Goal: Transaction & Acquisition: Subscribe to service/newsletter

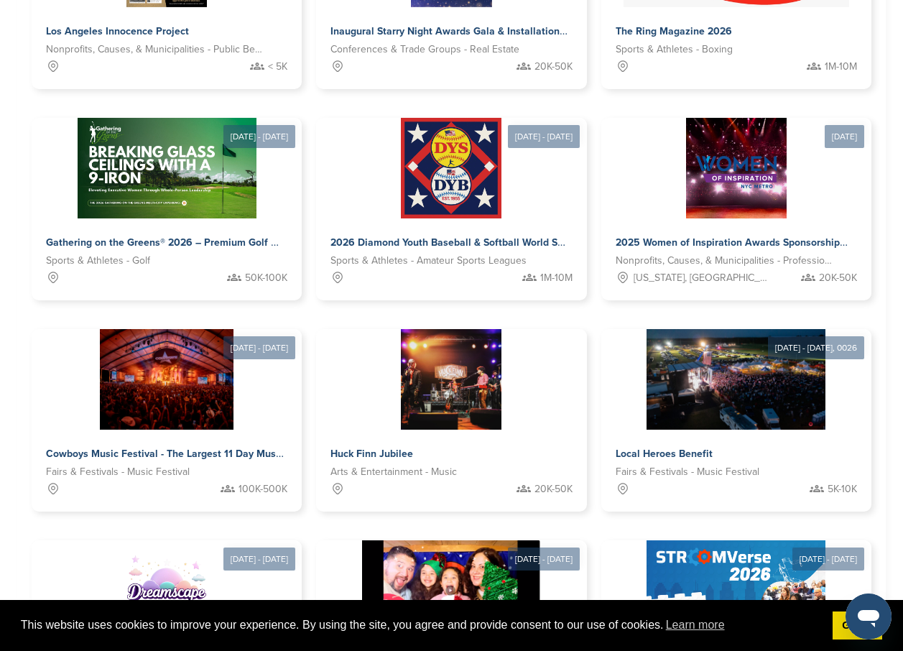
scroll to position [423, 0]
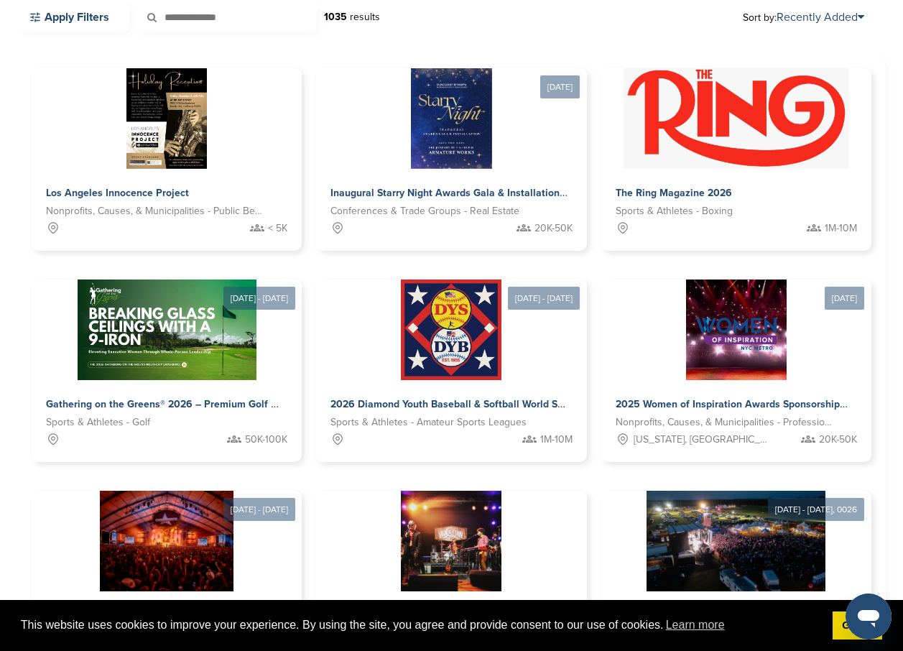
drag, startPoint x: 898, startPoint y: 230, endPoint x: 901, endPoint y: 127, distance: 102.7
click at [901, 127] on div "Welcome to the Pitch Board By spending a few minutes posting your event or oppo…" at bounding box center [451, 305] width 903 height 1365
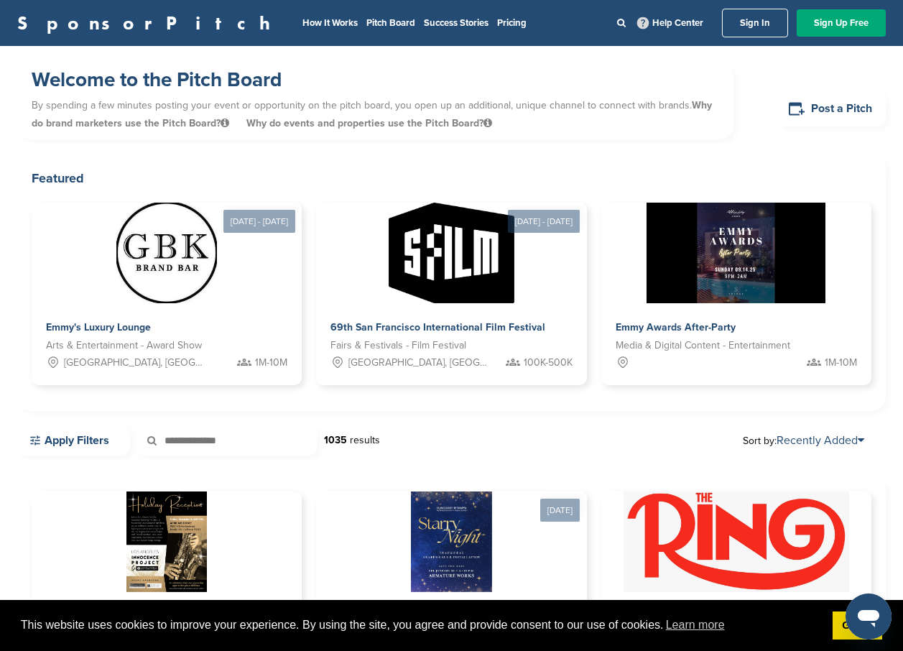
click at [750, 261] on img at bounding box center [736, 252] width 185 height 104
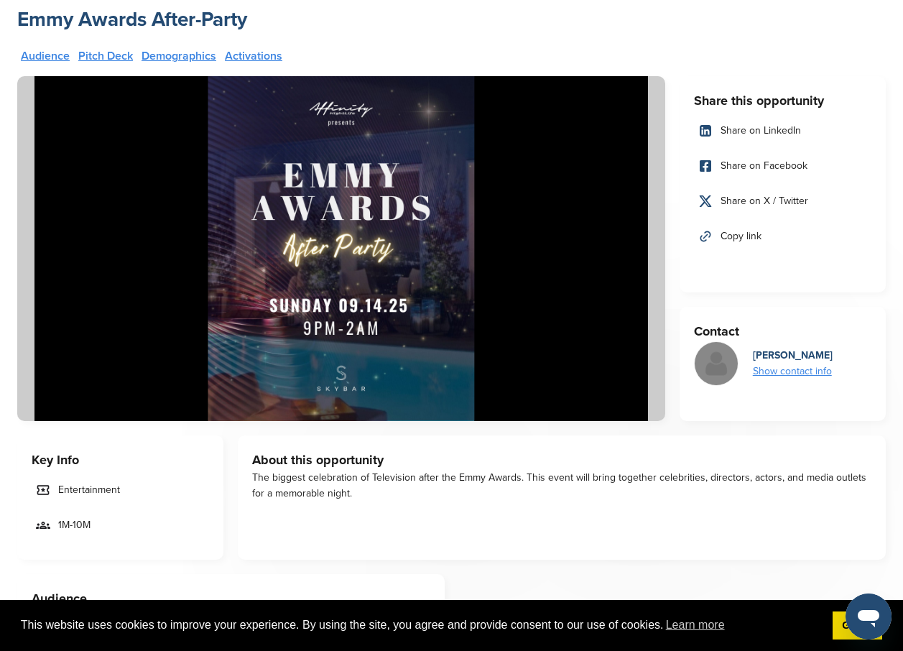
scroll to position [51, 0]
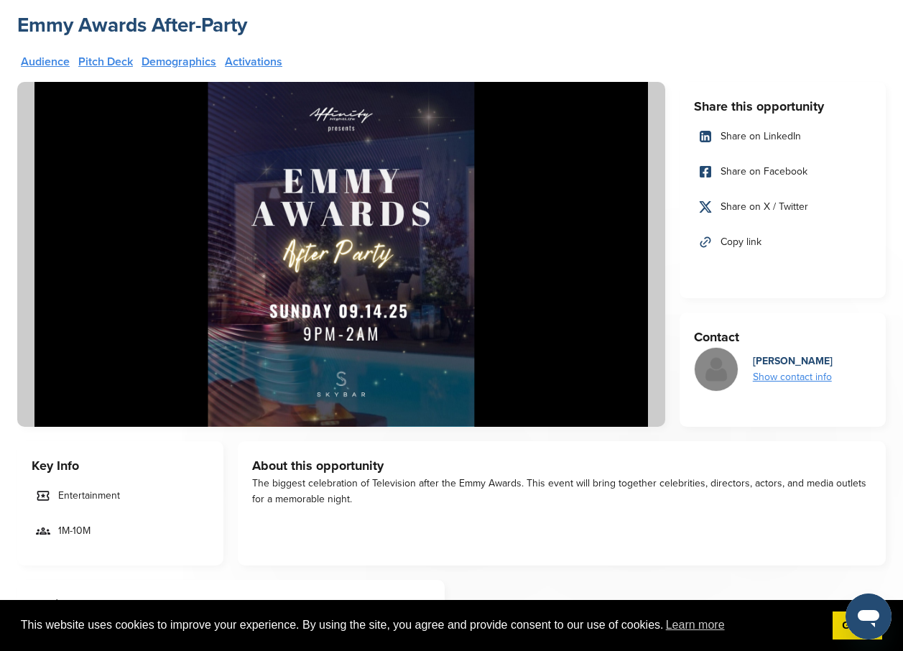
drag, startPoint x: 913, startPoint y: 75, endPoint x: 886, endPoint y: 403, distance: 329.4
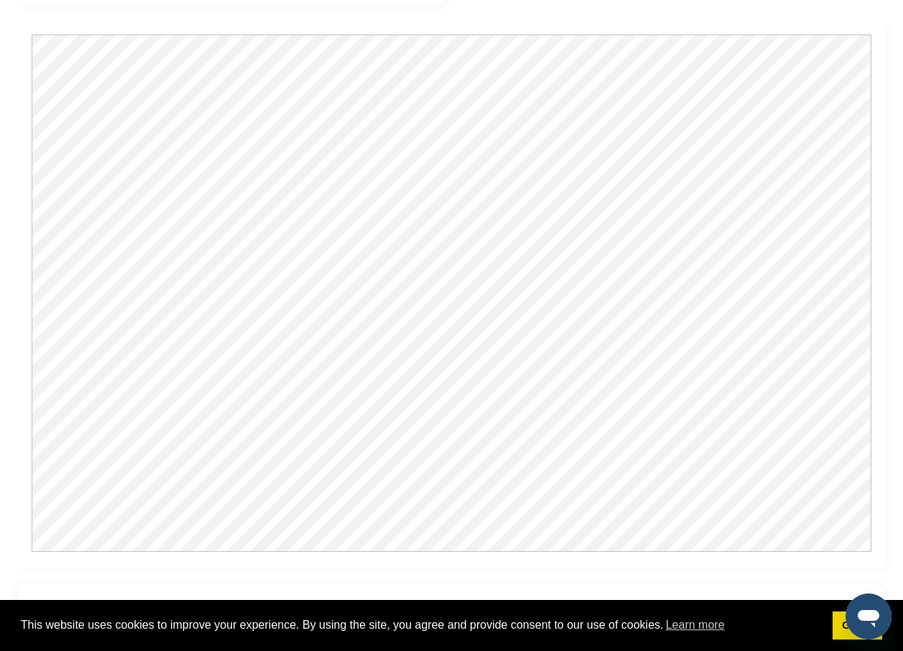
scroll to position [886, 0]
drag, startPoint x: 881, startPoint y: 129, endPoint x: 885, endPoint y: 101, distance: 27.6
click at [882, 114] on div at bounding box center [451, 291] width 868 height 548
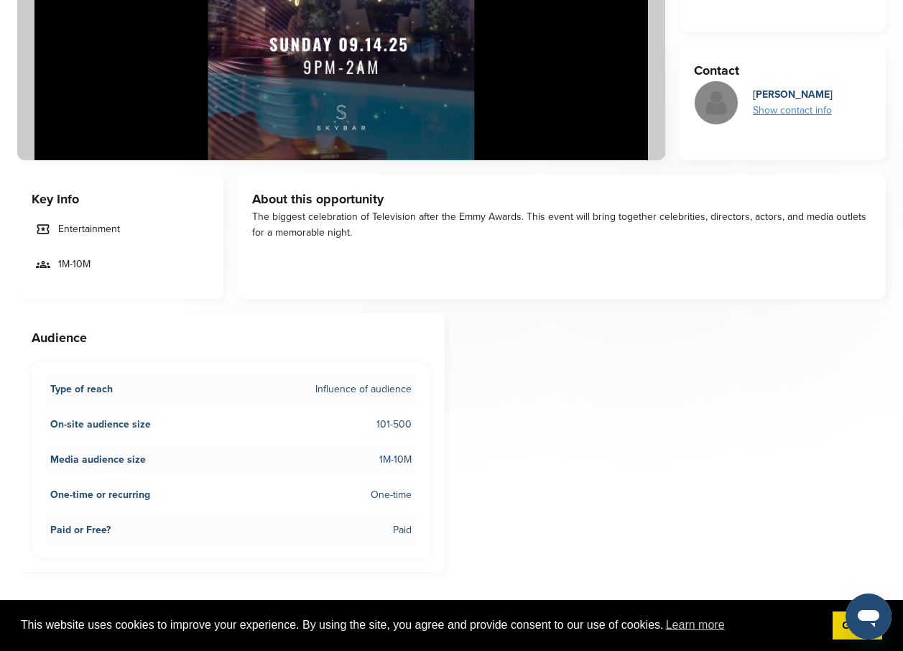
scroll to position [0, 0]
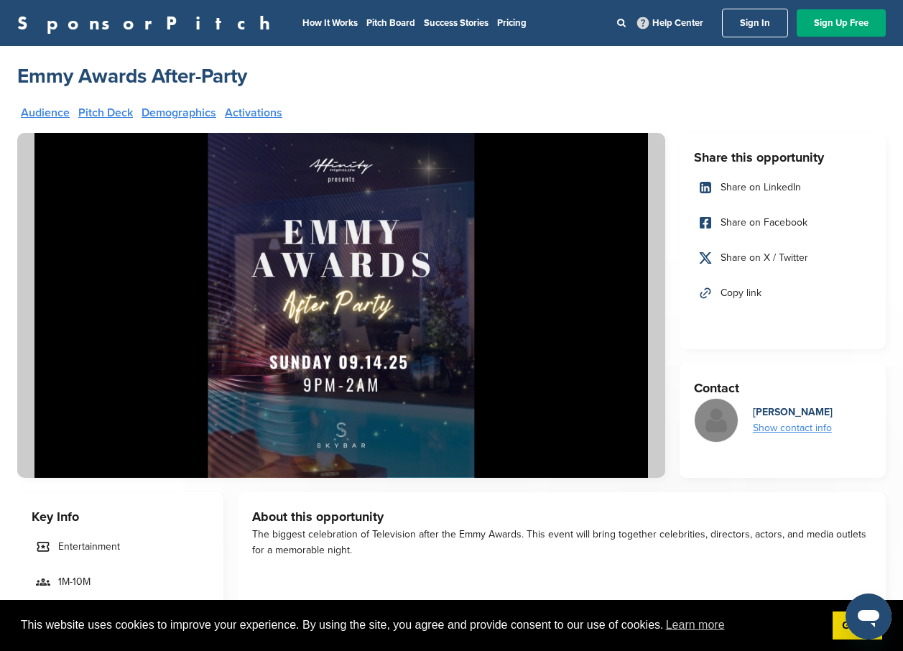
click at [778, 429] on div "Show contact info" at bounding box center [793, 428] width 80 height 16
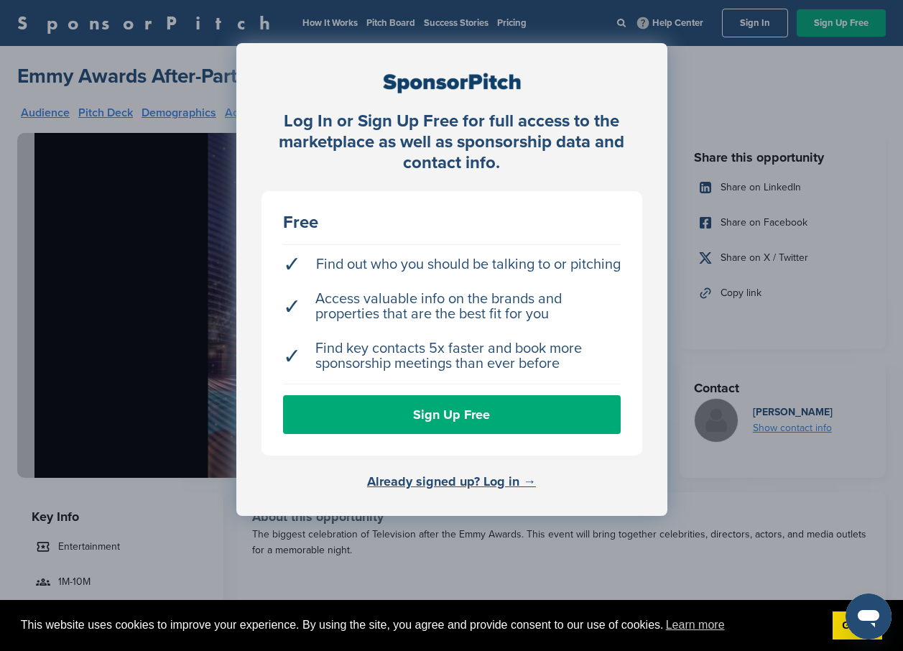
drag, startPoint x: 778, startPoint y: 429, endPoint x: 858, endPoint y: 317, distance: 137.9
click at [858, 317] on div "Log In or Sign Up Free for full access to the marketplace as well as sponsorshi…" at bounding box center [451, 361] width 903 height 723
click at [879, 240] on div "Log In or Sign Up Free for full access to the marketplace as well as sponsorshi…" at bounding box center [451, 361] width 903 height 723
click at [712, 111] on div "Log In or Sign Up Free for full access to the marketplace as well as sponsorshi…" at bounding box center [451, 361] width 903 height 723
click at [654, 83] on div "Log In or Sign Up Free for full access to the marketplace as well as sponsorshi…" at bounding box center [451, 279] width 431 height 473
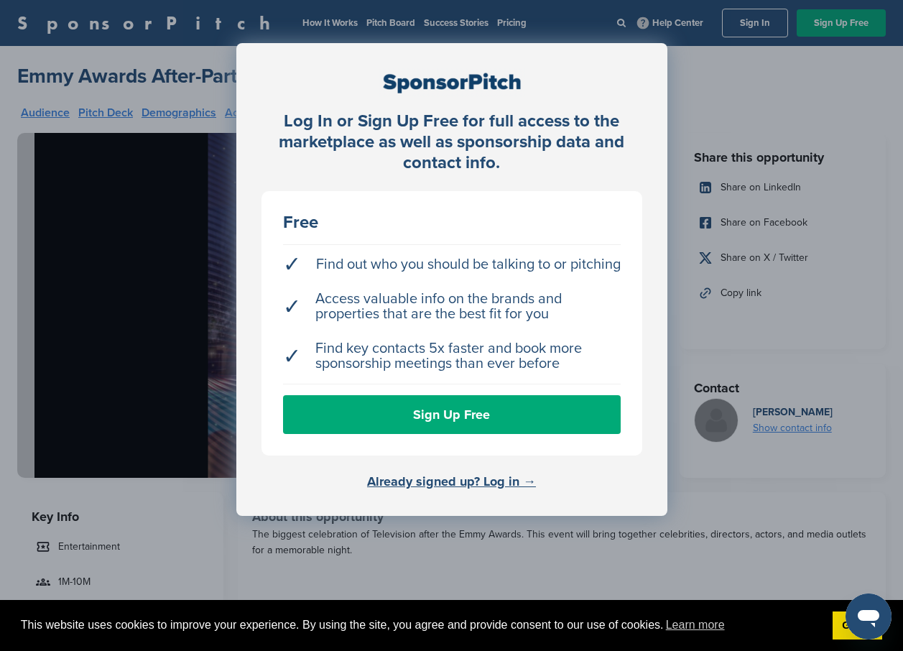
click at [831, 81] on div "Log In or Sign Up Free for full access to the marketplace as well as sponsorshi…" at bounding box center [451, 361] width 903 height 723
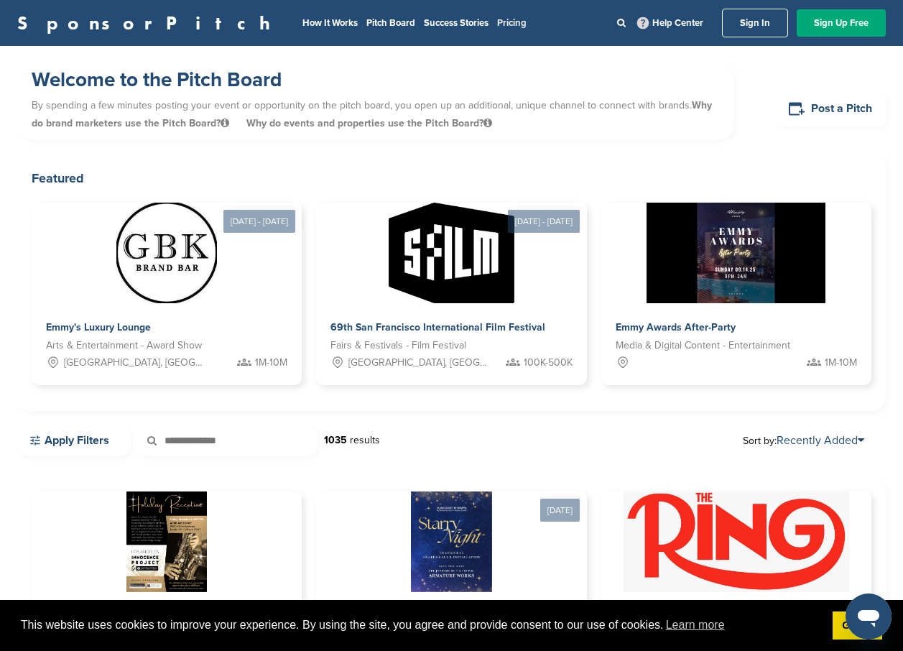
click at [497, 20] on link "Pricing" at bounding box center [511, 22] width 29 height 11
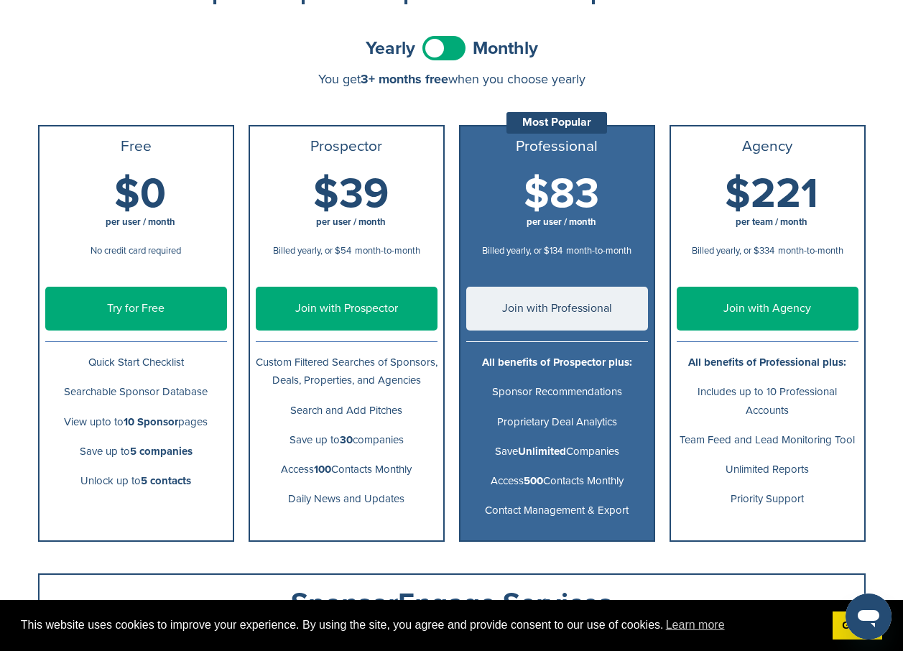
scroll to position [119, 0]
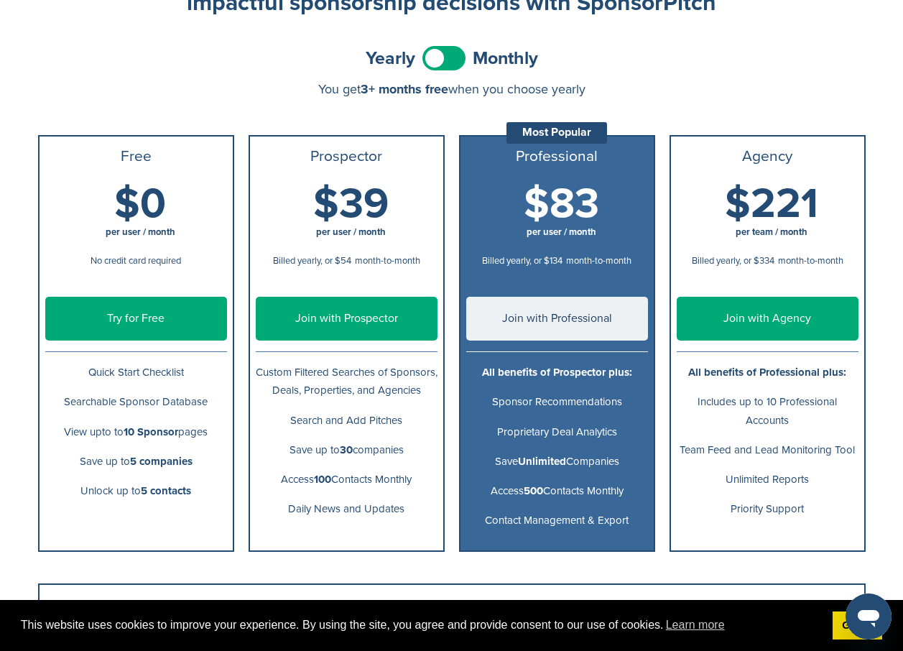
click at [450, 65] on span at bounding box center [443, 58] width 43 height 24
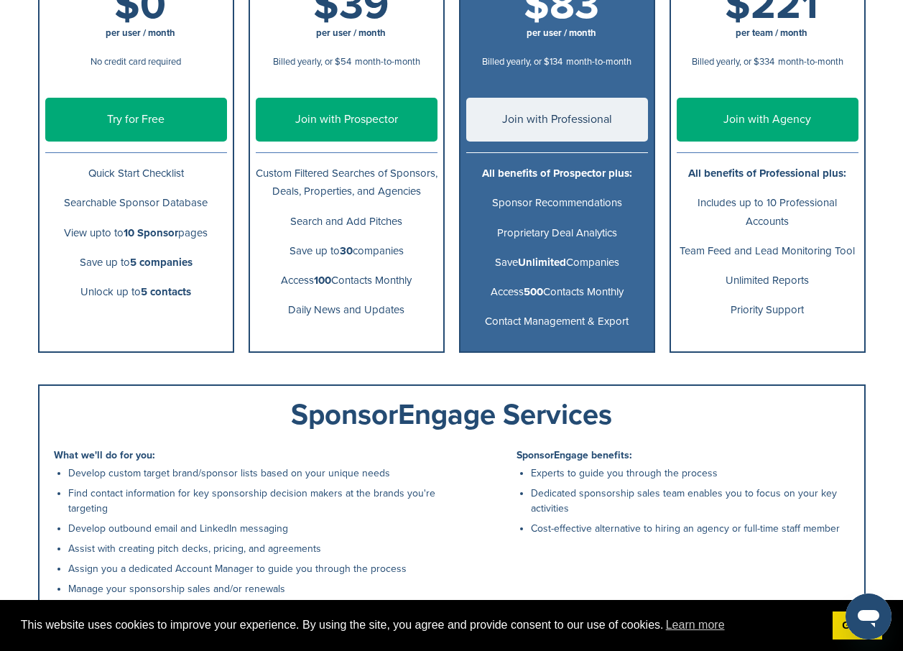
scroll to position [0, 0]
